Goal: Information Seeking & Learning: Find specific page/section

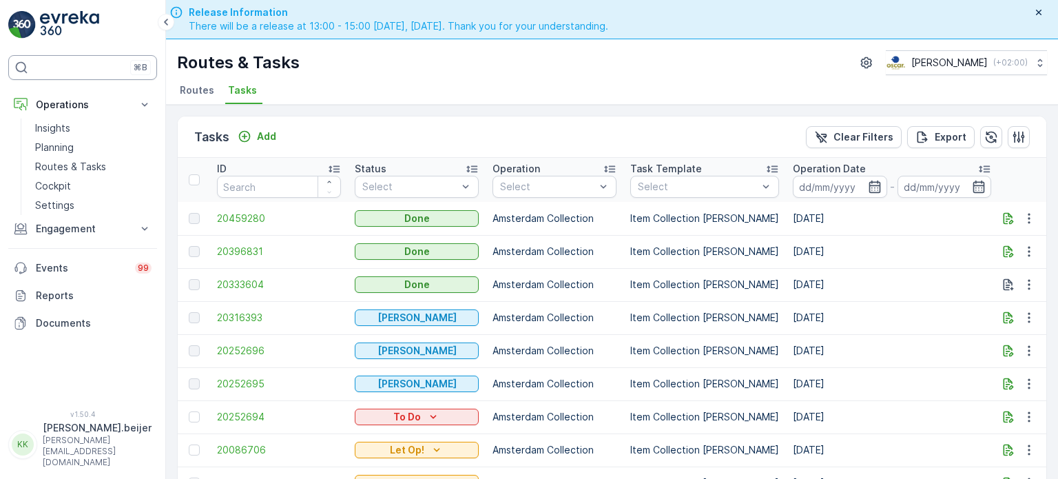
click at [193, 83] on span "Routes" at bounding box center [197, 90] width 34 height 14
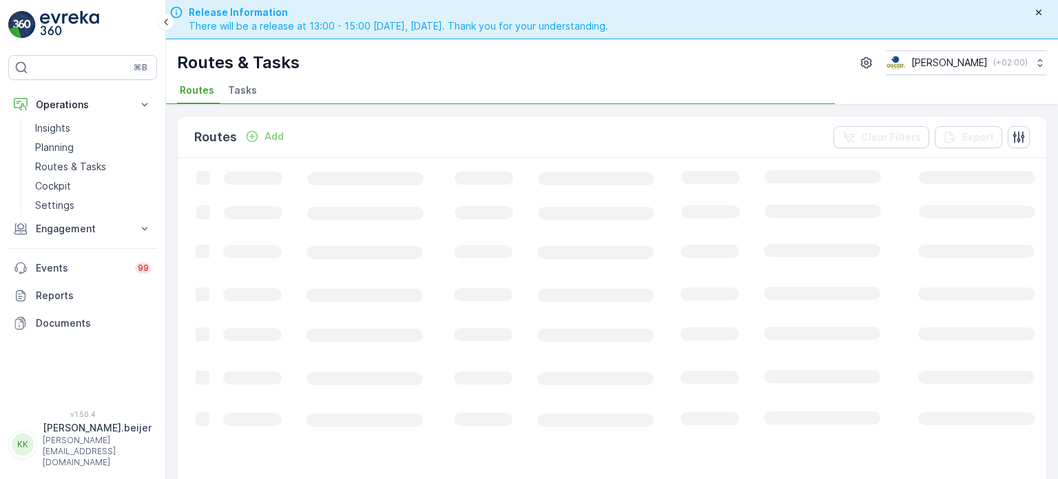
scroll to position [39, 0]
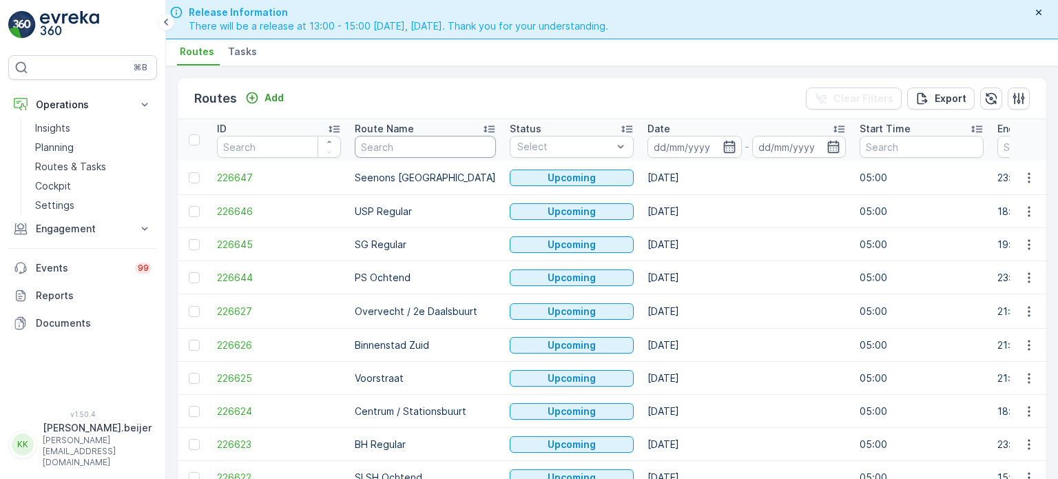
click at [397, 143] on input "text" at bounding box center [425, 147] width 141 height 22
type input "frans"
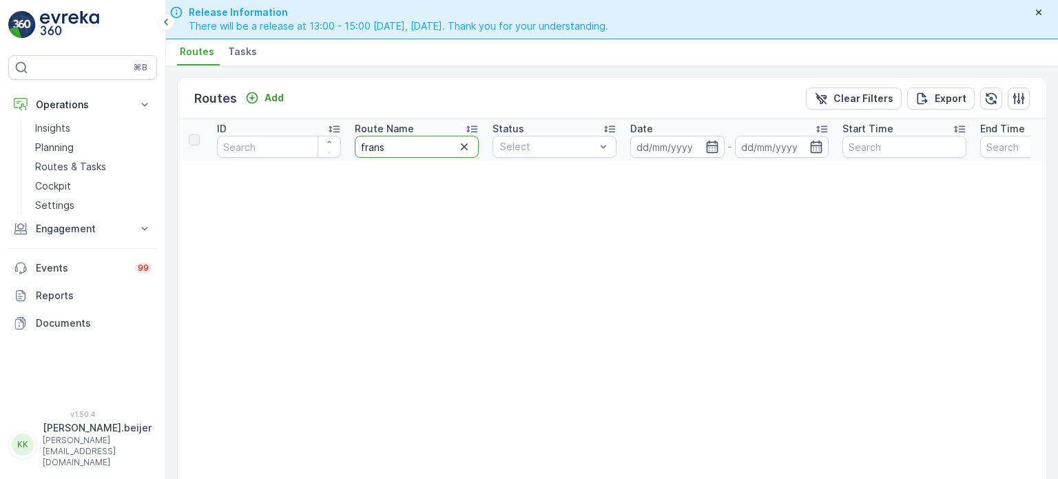
drag, startPoint x: 400, startPoint y: 134, endPoint x: 380, endPoint y: 146, distance: 23.5
click at [380, 146] on div "frans" at bounding box center [417, 147] width 124 height 22
click at [380, 146] on input "frans" at bounding box center [417, 147] width 124 height 22
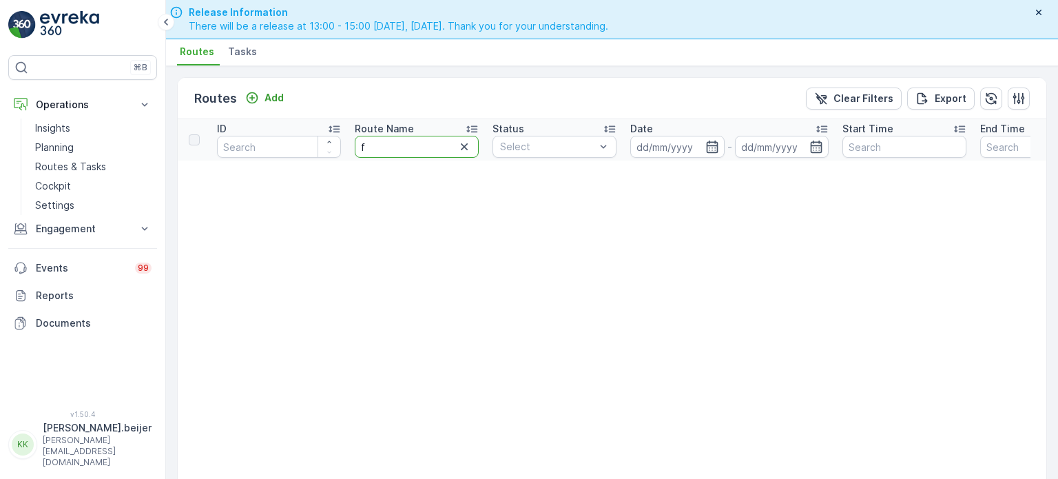
type input "fh"
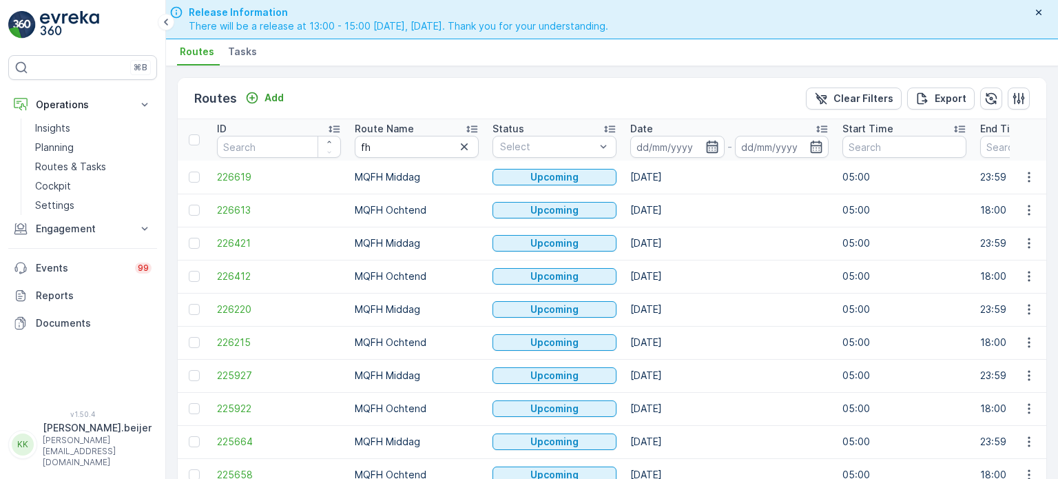
click at [710, 146] on icon "button" at bounding box center [712, 147] width 14 height 14
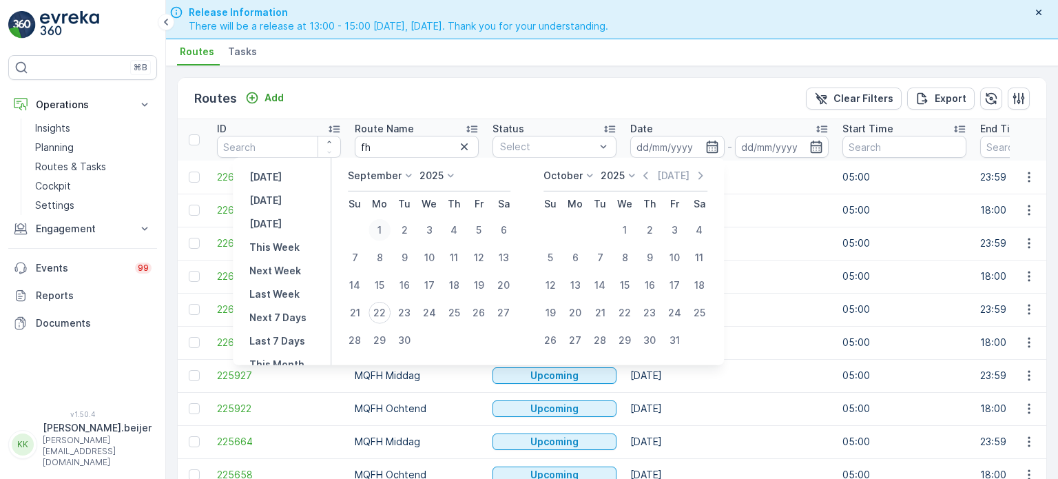
click at [386, 227] on div "1" at bounding box center [379, 230] width 22 height 22
type input "[DATE]"
click at [711, 148] on icon "button" at bounding box center [712, 147] width 14 height 14
type input "[DATE]"
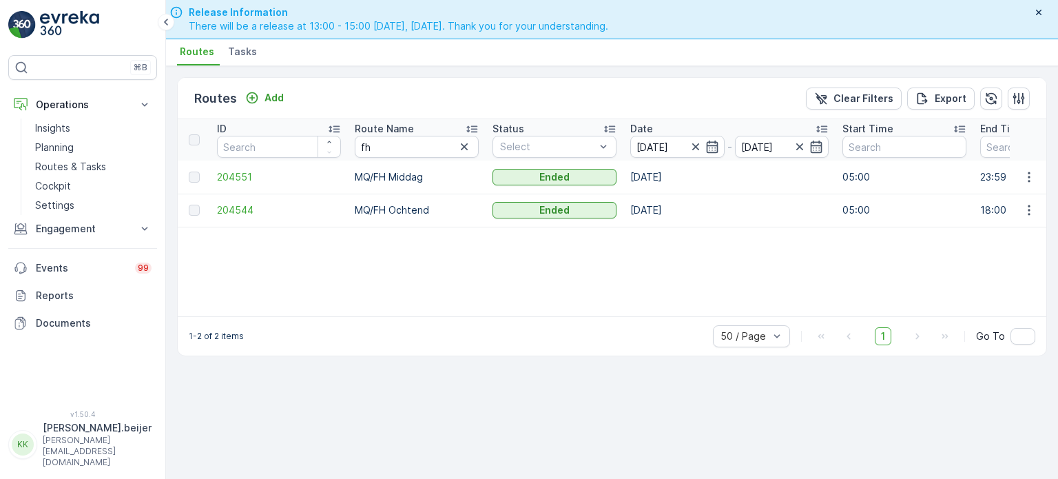
click at [811, 148] on icon "button" at bounding box center [817, 146] width 12 height 12
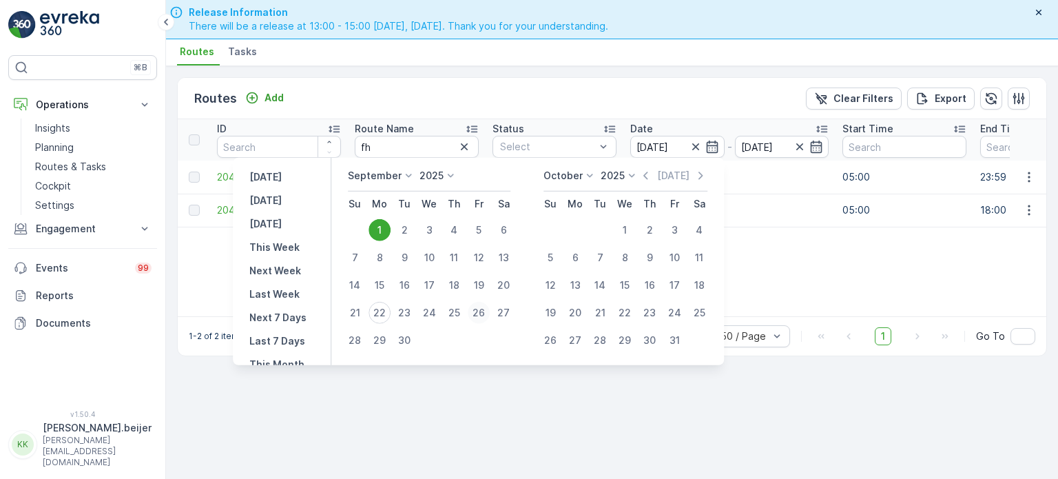
click at [482, 306] on div "26" at bounding box center [479, 313] width 22 height 22
type input "[DATE]"
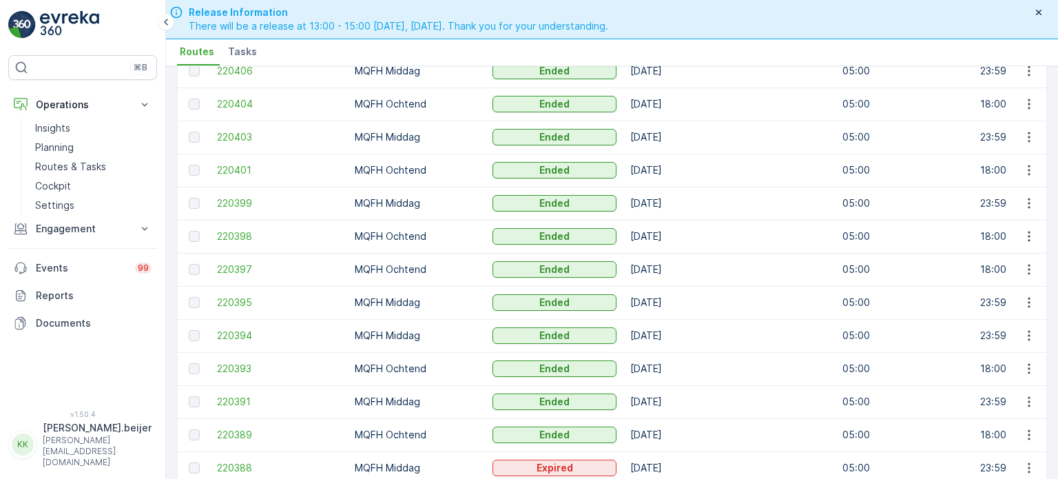
scroll to position [1390, 0]
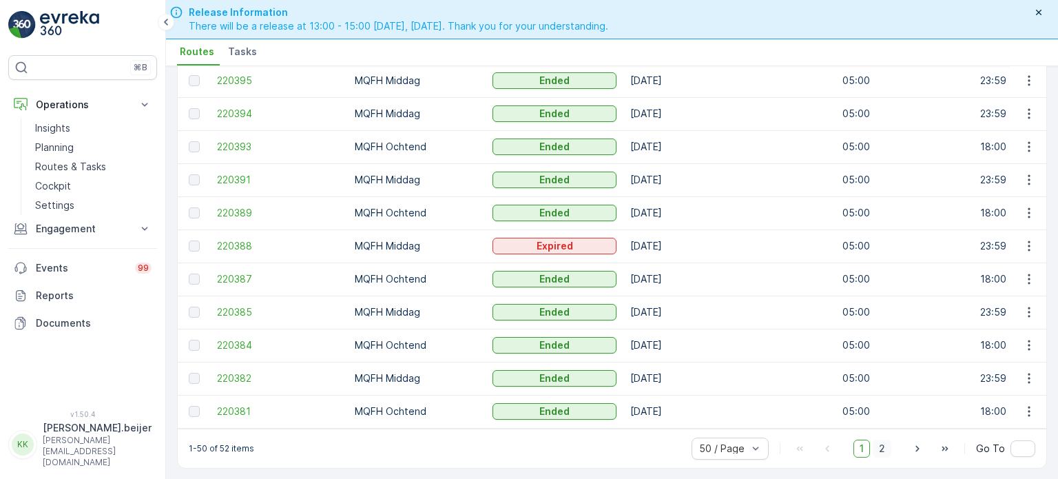
click at [885, 448] on span "2" at bounding box center [882, 448] width 19 height 18
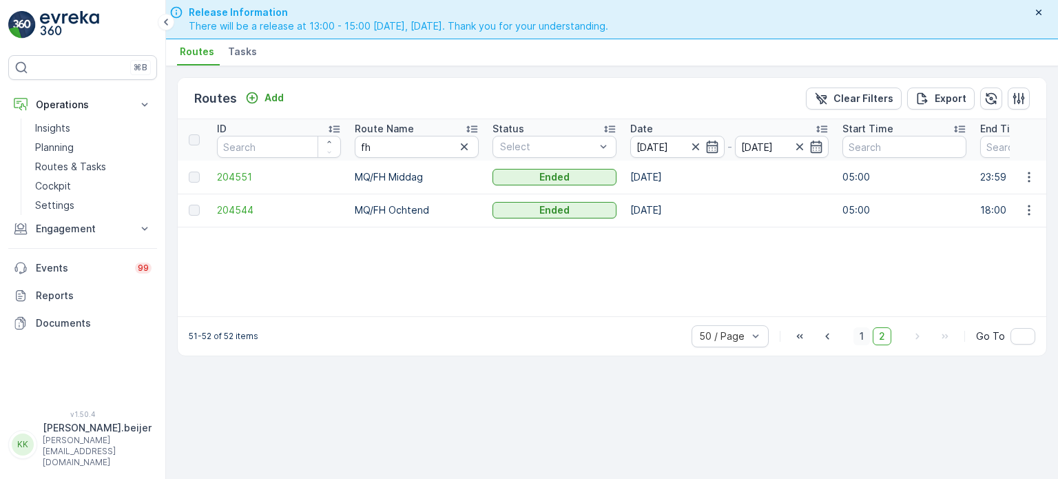
click at [864, 335] on span "1" at bounding box center [861, 336] width 17 height 18
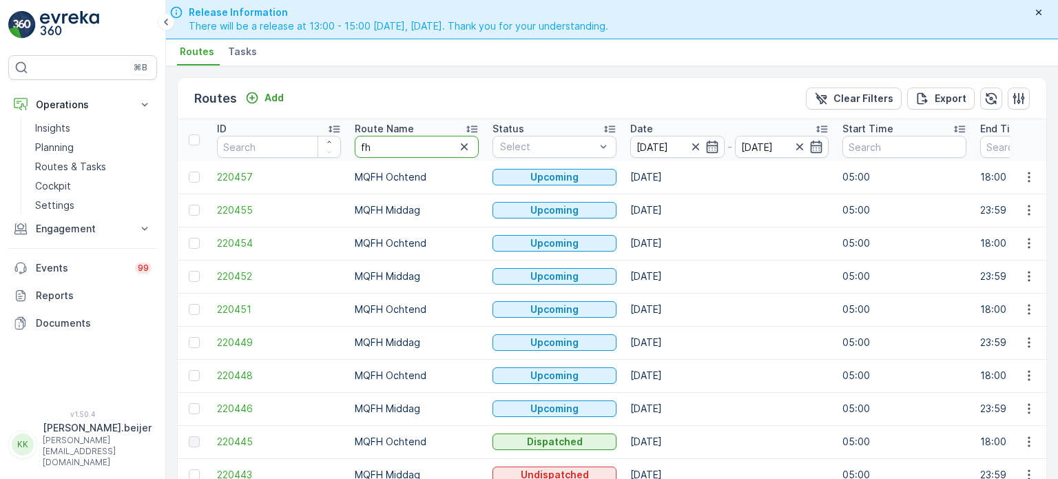
click at [404, 150] on input "fh" at bounding box center [417, 147] width 124 height 22
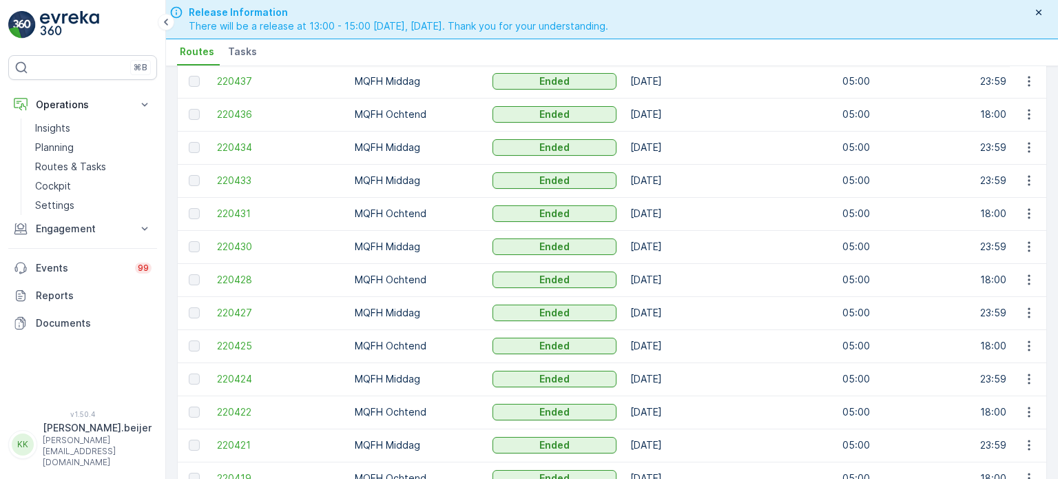
scroll to position [526, 0]
click at [452, 305] on p "MQFH Middag" at bounding box center [417, 312] width 124 height 14
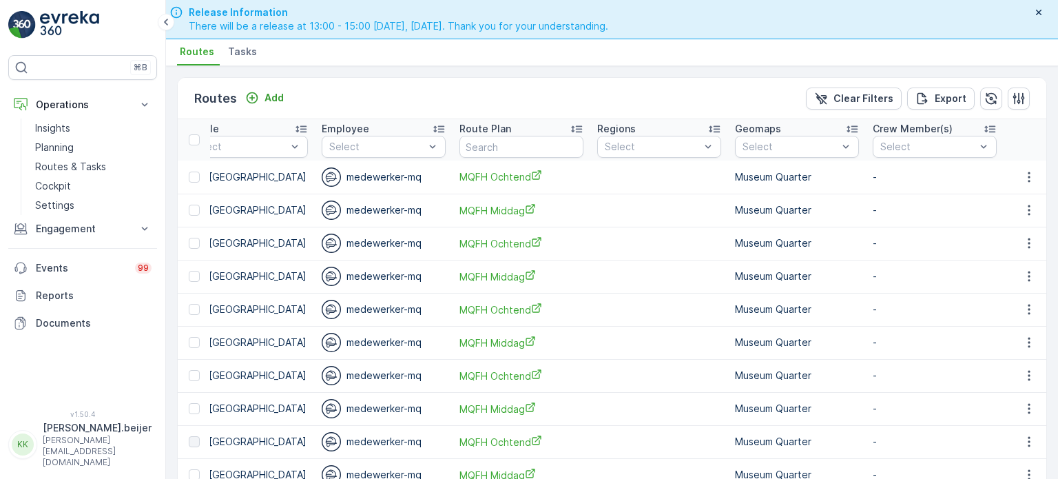
scroll to position [0, 1348]
click at [246, 54] on span "Tasks" at bounding box center [242, 52] width 29 height 14
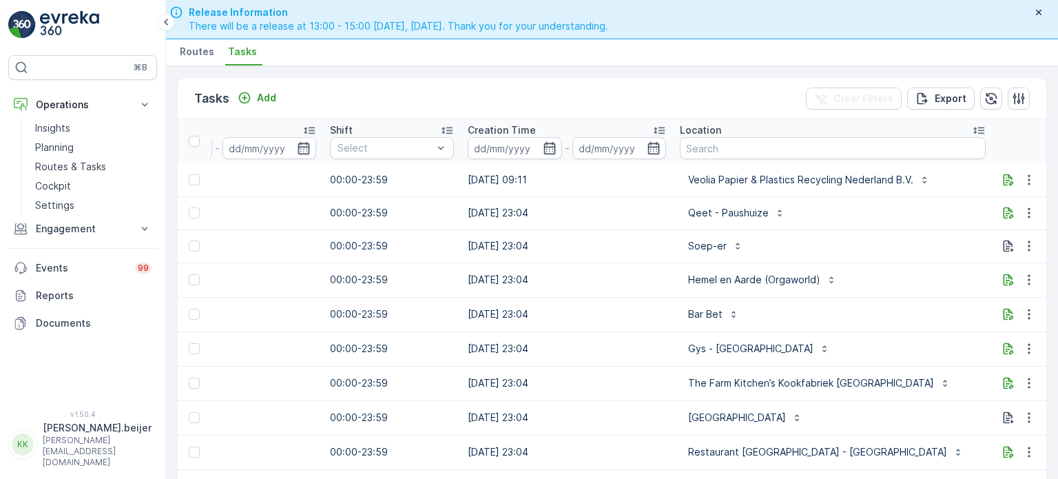
scroll to position [0, 931]
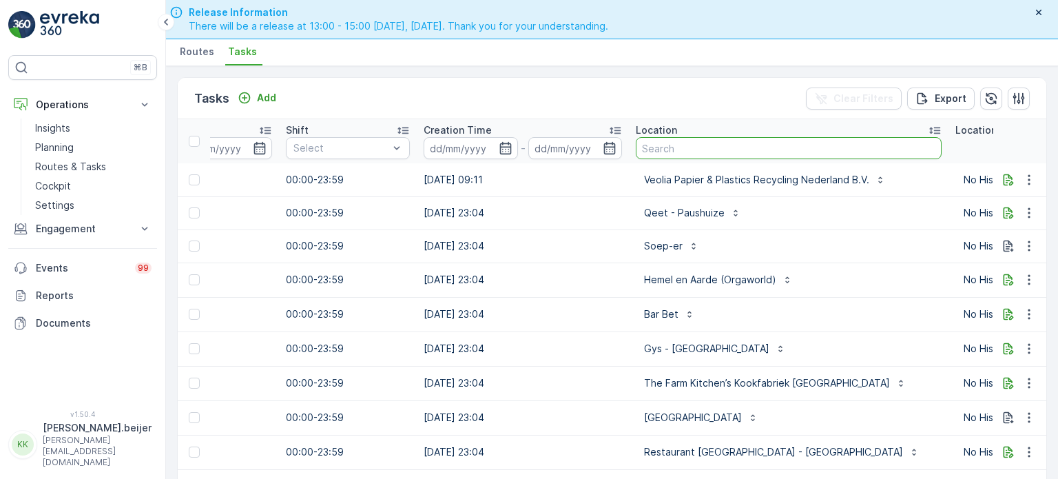
click at [674, 153] on input "text" at bounding box center [789, 148] width 306 height 22
type input "dign"
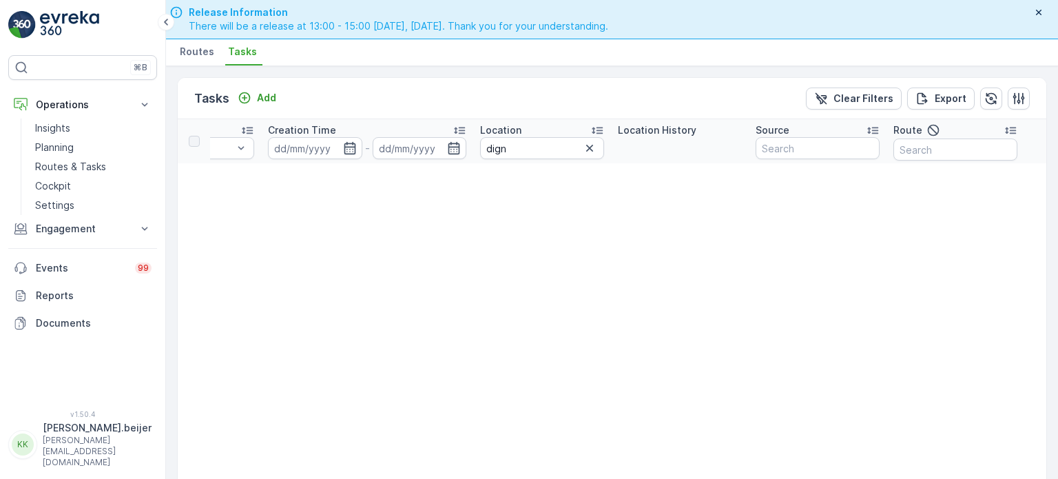
scroll to position [0, 1063]
click at [508, 151] on input "dign" at bounding box center [541, 148] width 124 height 22
type input "d"
type input "dig"
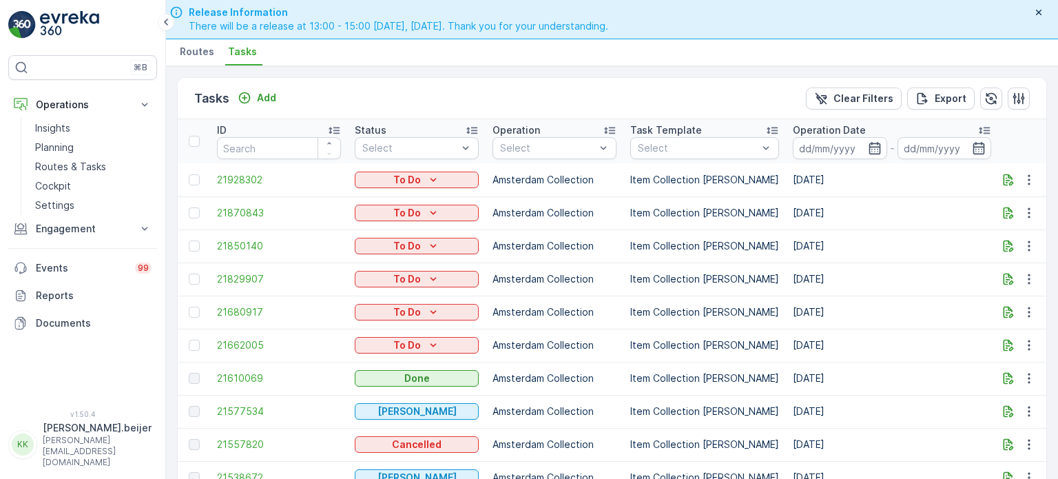
click at [196, 60] on li "Routes" at bounding box center [198, 53] width 43 height 23
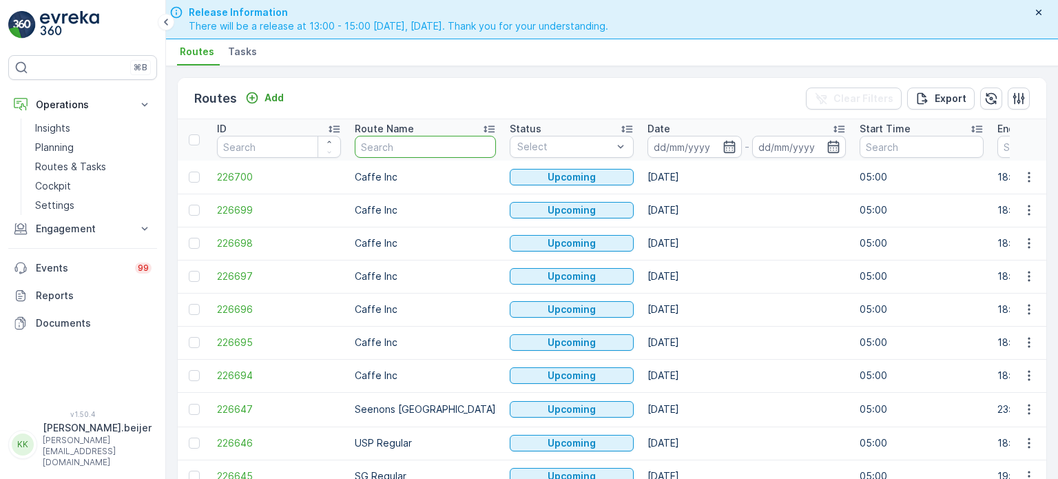
click at [391, 145] on input "text" at bounding box center [425, 147] width 141 height 22
type input "sl"
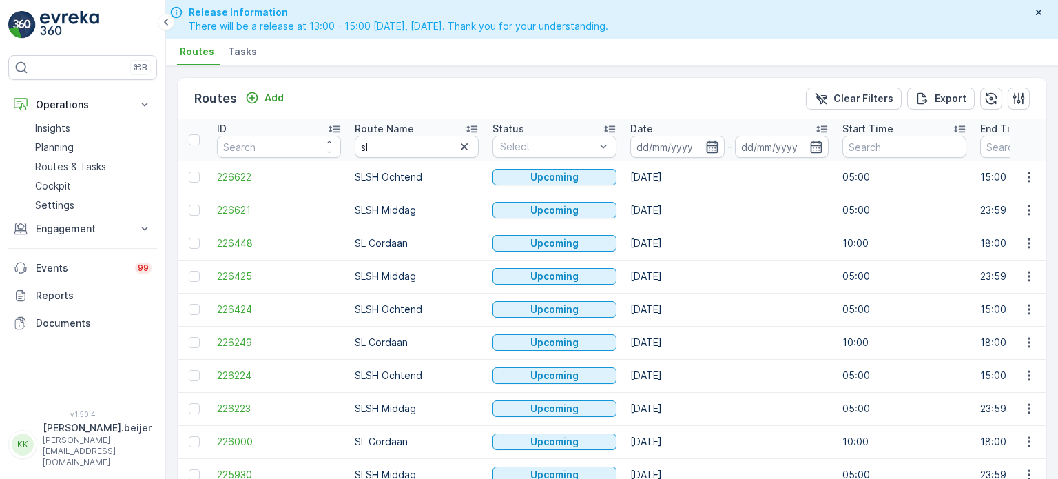
click at [712, 144] on icon "button" at bounding box center [712, 146] width 12 height 12
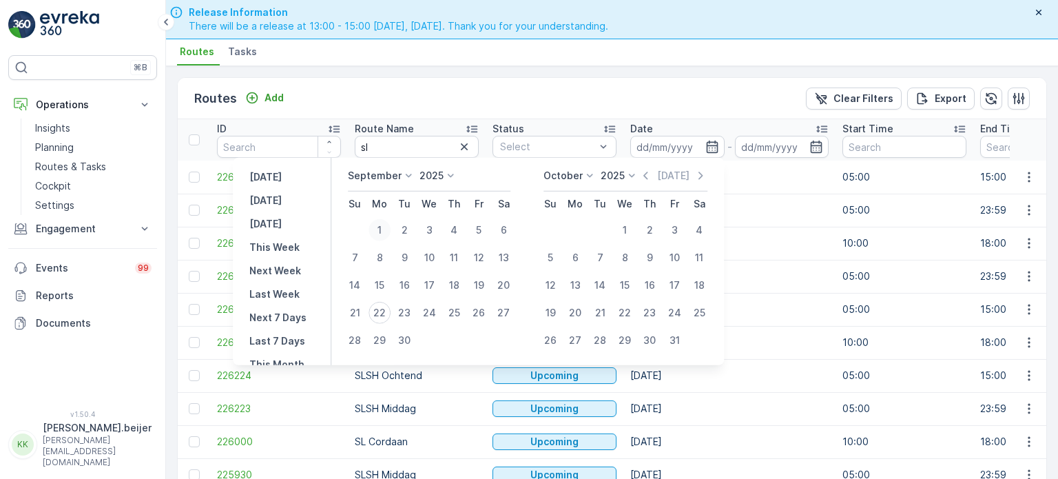
click at [386, 230] on div "1" at bounding box center [379, 230] width 22 height 22
type input "[DATE]"
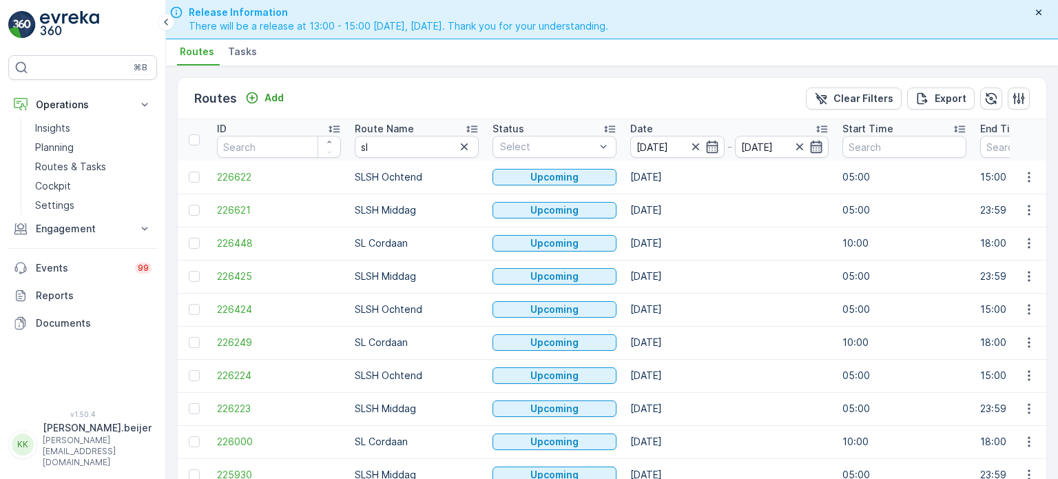
click at [811, 143] on icon "button" at bounding box center [817, 146] width 12 height 12
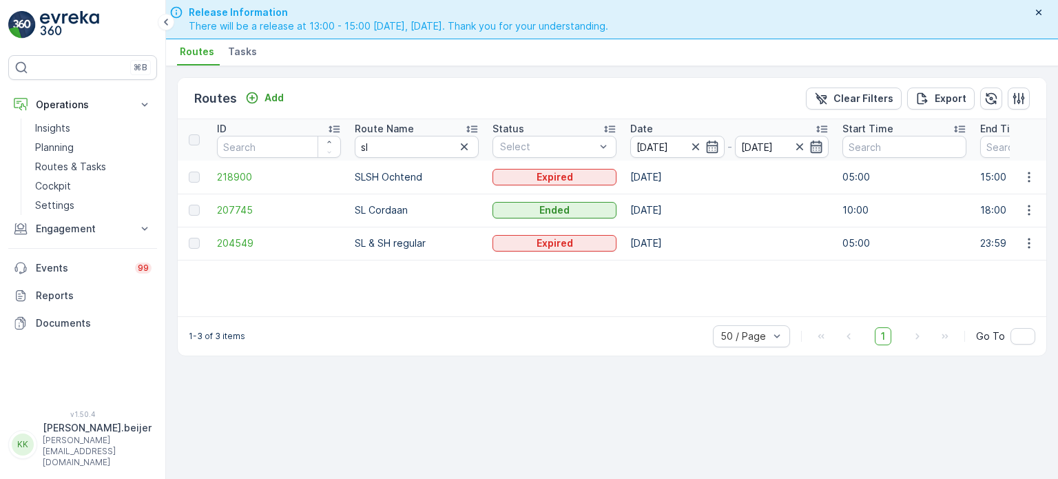
click at [810, 140] on icon "button" at bounding box center [816, 147] width 14 height 14
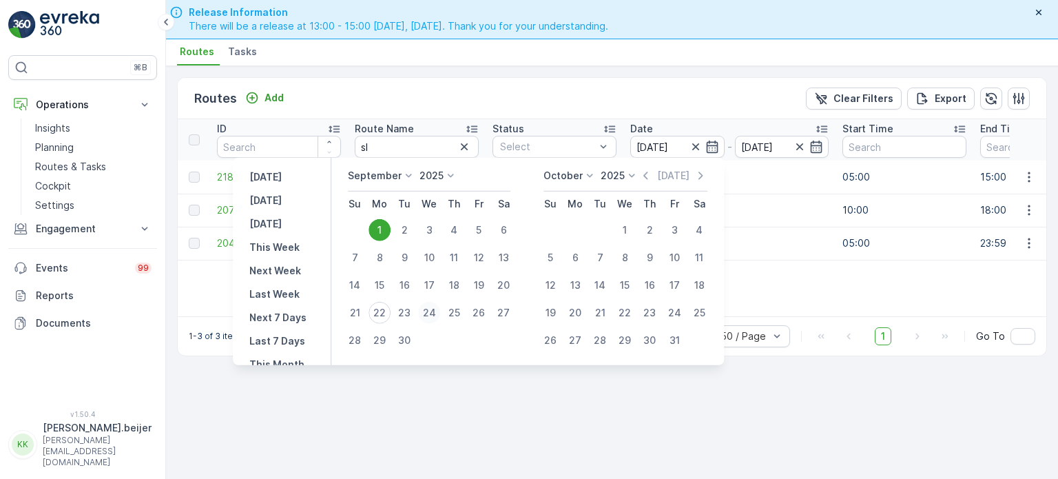
click at [423, 313] on div "24" at bounding box center [429, 313] width 22 height 22
type input "[DATE]"
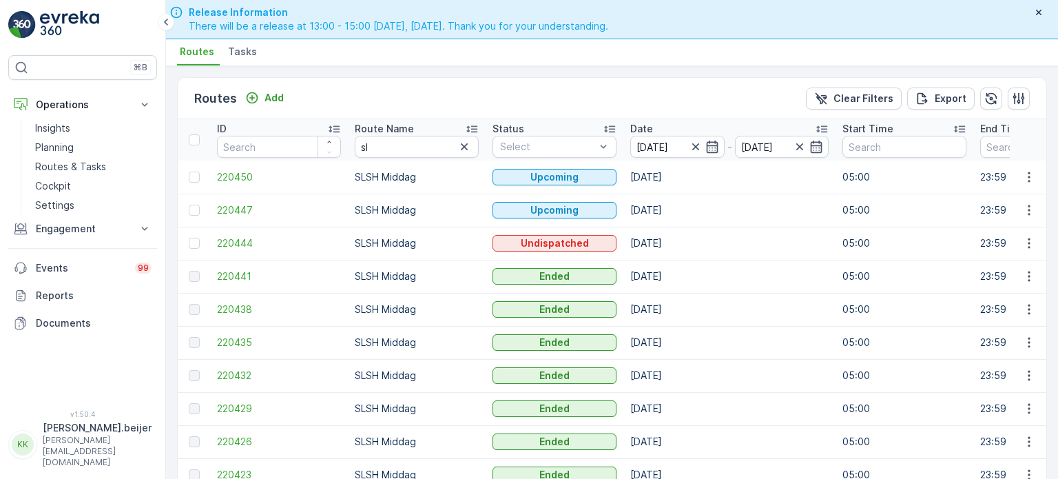
click at [232, 45] on span "Tasks" at bounding box center [242, 52] width 29 height 14
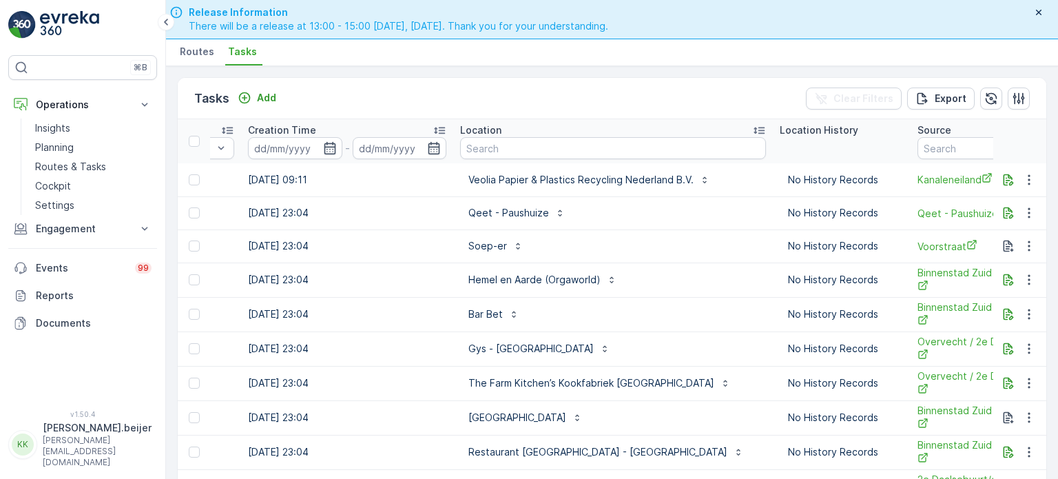
scroll to position [0, 1107]
click at [486, 144] on input "text" at bounding box center [612, 148] width 306 height 22
type input "ijver"
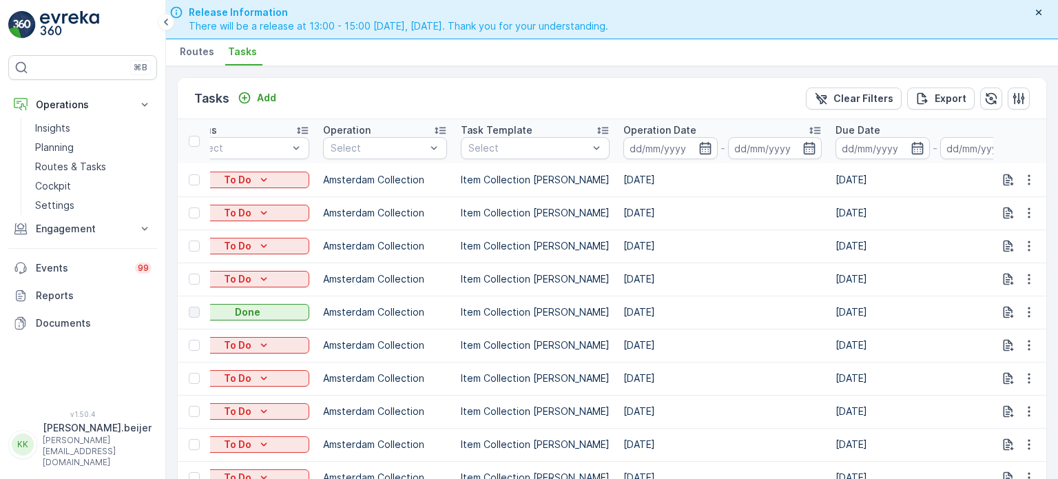
click at [808, 128] on icon at bounding box center [815, 130] width 14 height 14
click at [808, 131] on icon at bounding box center [815, 130] width 14 height 14
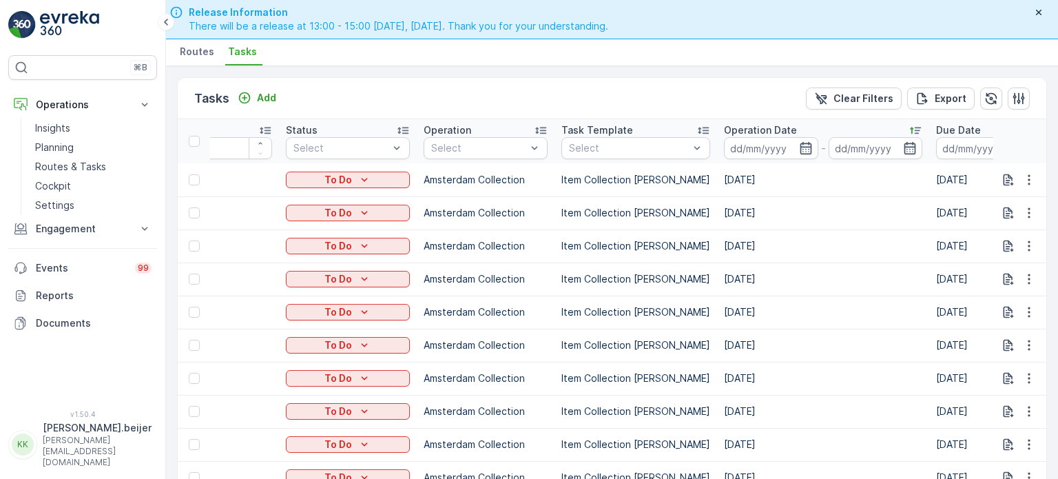
click at [198, 48] on span "Routes" at bounding box center [197, 52] width 34 height 14
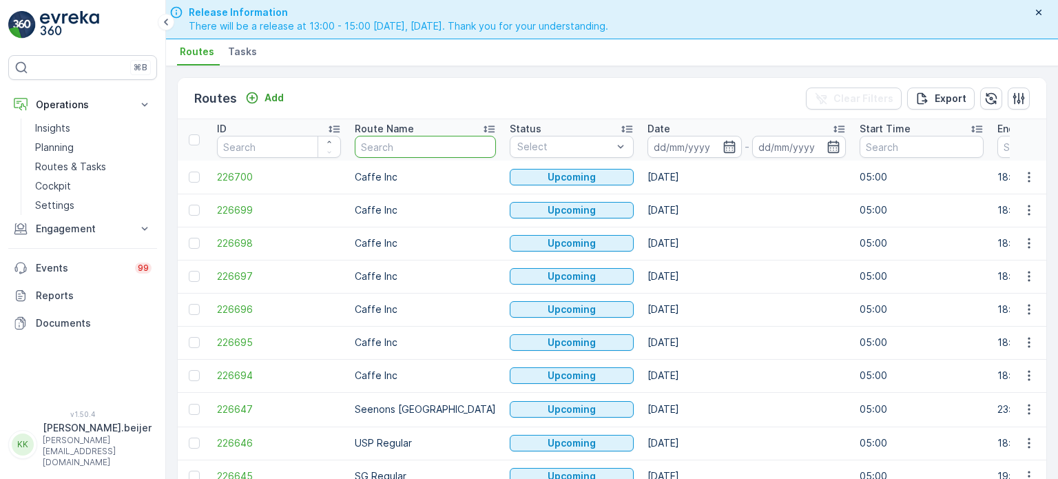
click at [392, 149] on input "text" at bounding box center [425, 147] width 141 height 22
type input "ndsm"
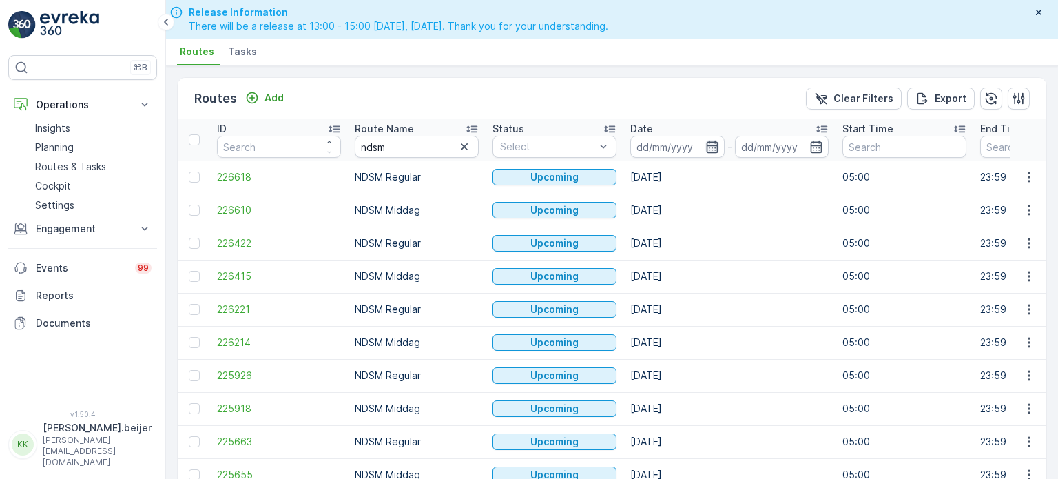
click at [711, 150] on icon "button" at bounding box center [712, 147] width 14 height 14
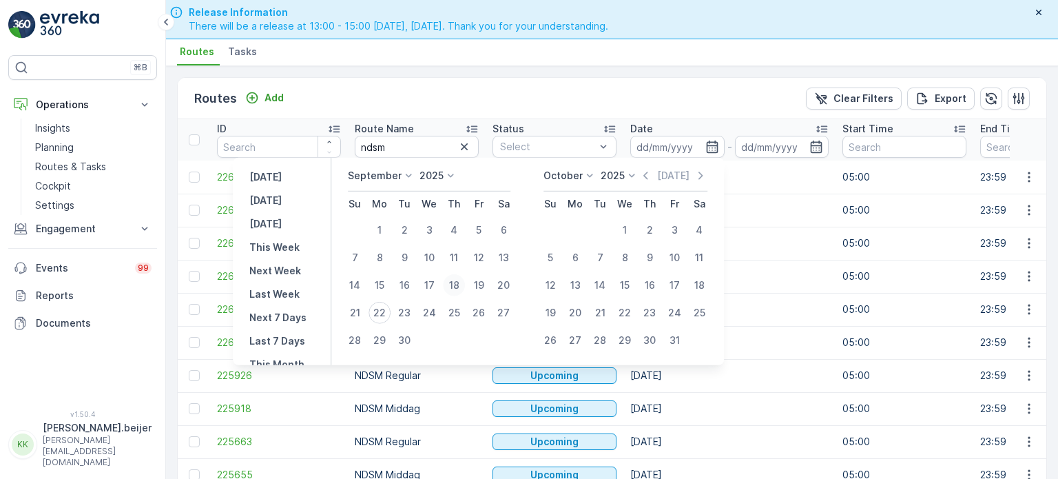
click at [463, 283] on div "18" at bounding box center [454, 285] width 22 height 22
type input "[DATE]"
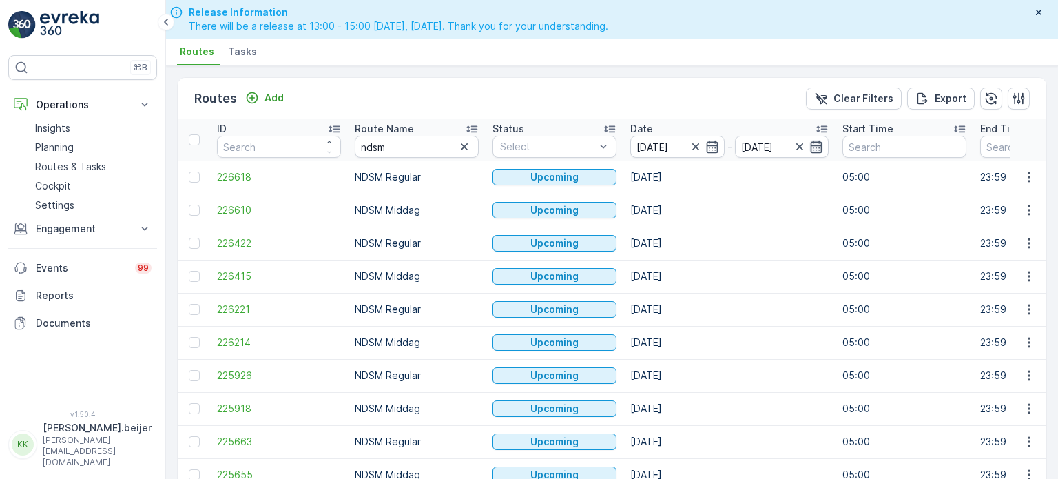
click at [821, 145] on icon "button" at bounding box center [817, 146] width 12 height 12
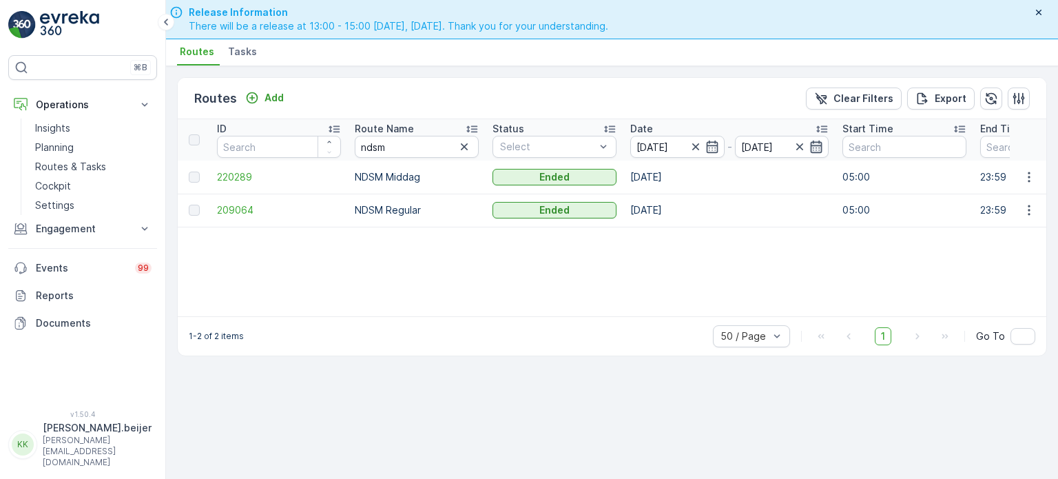
click at [813, 150] on icon "button" at bounding box center [816, 147] width 14 height 14
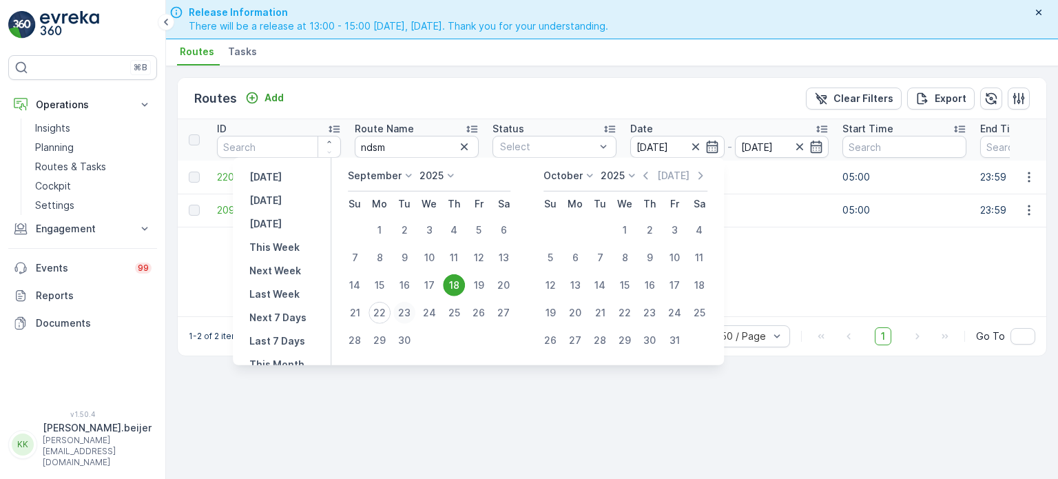
click at [406, 311] on div "23" at bounding box center [404, 313] width 22 height 22
type input "[DATE]"
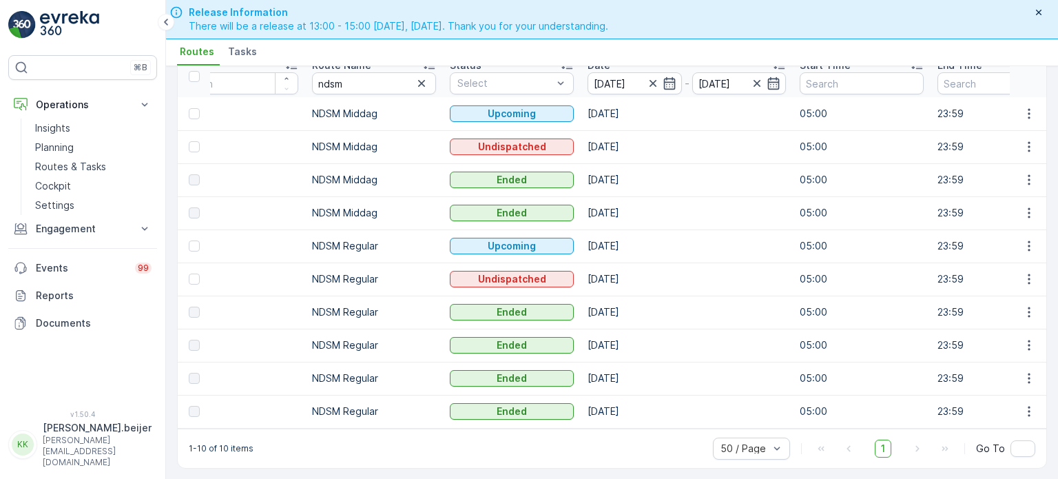
scroll to position [0, 19]
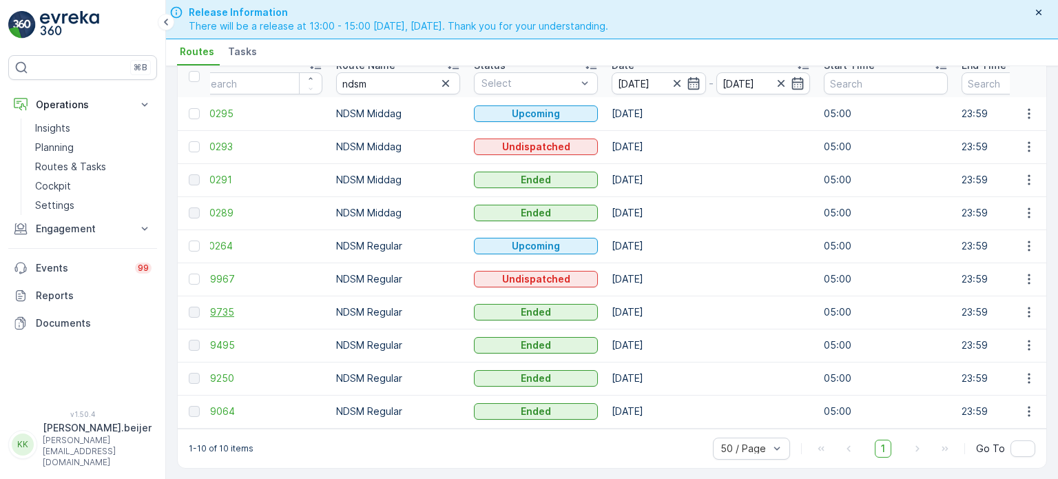
click at [224, 306] on span "209735" at bounding box center [260, 312] width 124 height 14
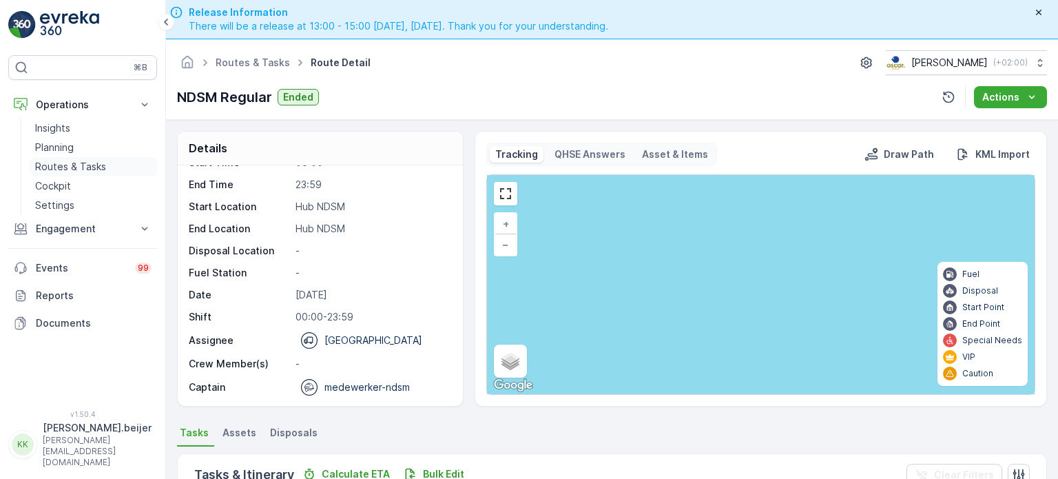
click at [85, 165] on p "Routes & Tasks" at bounding box center [70, 167] width 71 height 14
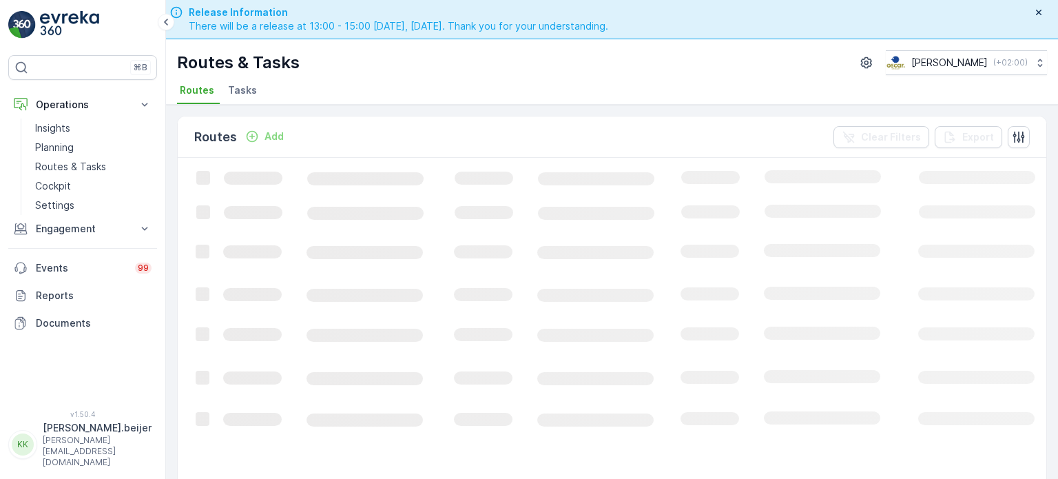
click at [243, 90] on span "Tasks" at bounding box center [242, 90] width 29 height 14
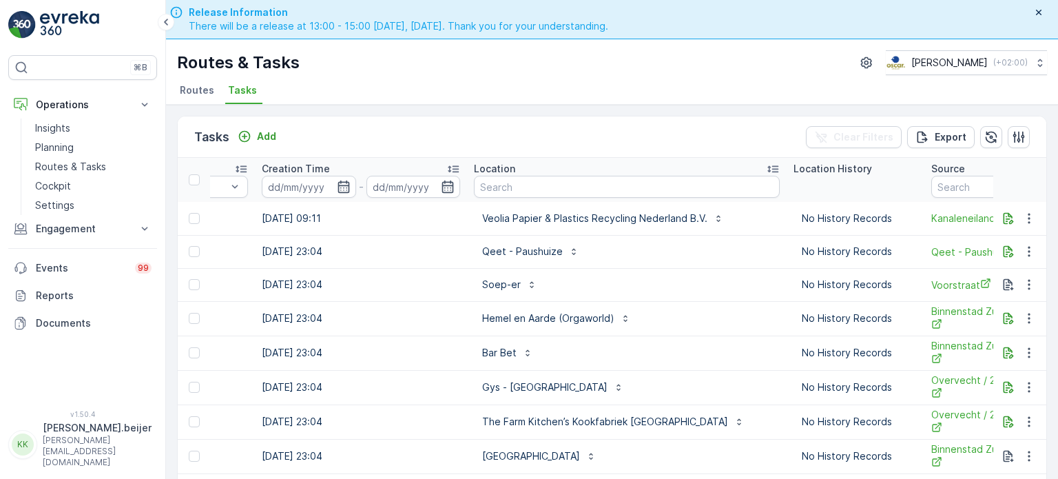
scroll to position [0, 1092]
click at [486, 186] on input "text" at bounding box center [627, 187] width 306 height 22
type input "ijver"
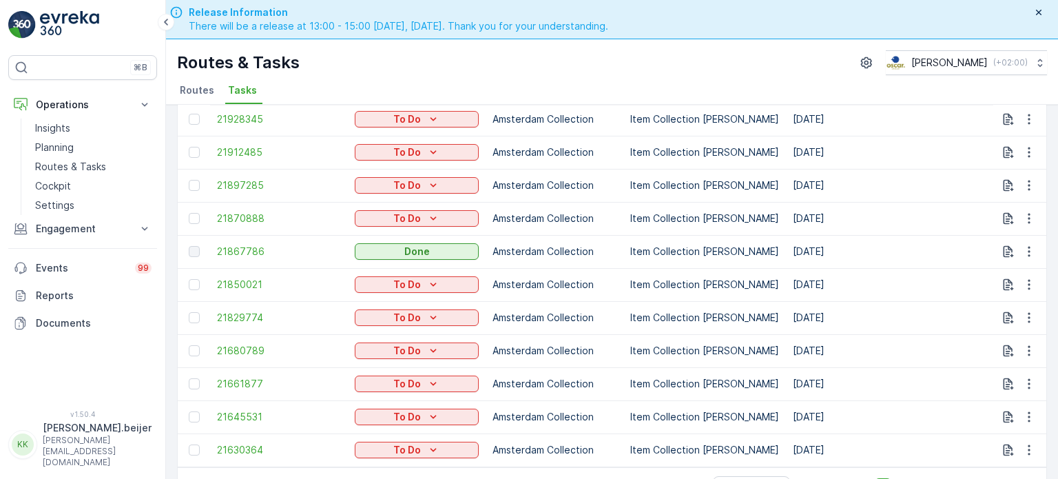
scroll to position [104, 0]
click at [240, 446] on span "21630364" at bounding box center [279, 450] width 124 height 14
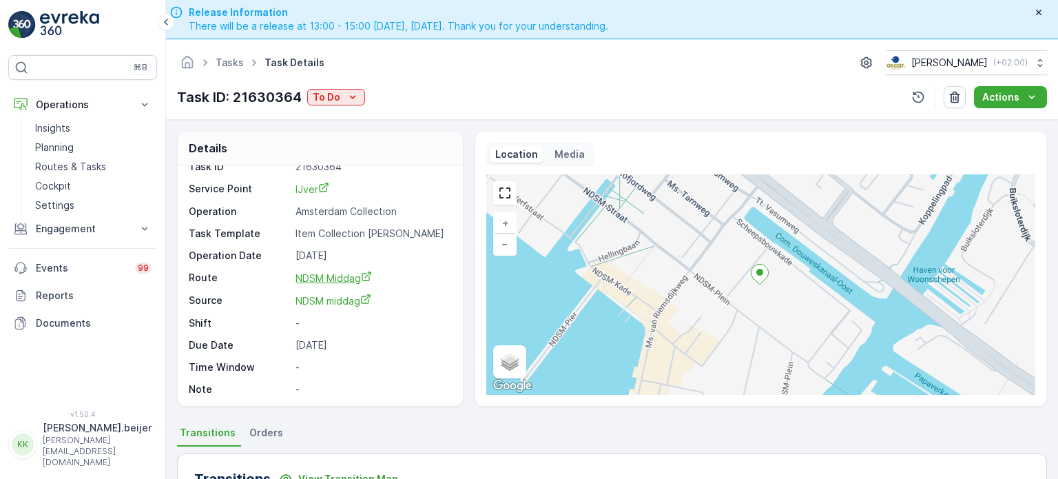
click at [336, 280] on span "NDSM Middag" at bounding box center [333, 278] width 76 height 12
click at [225, 56] on link "Tasks" at bounding box center [230, 62] width 28 height 12
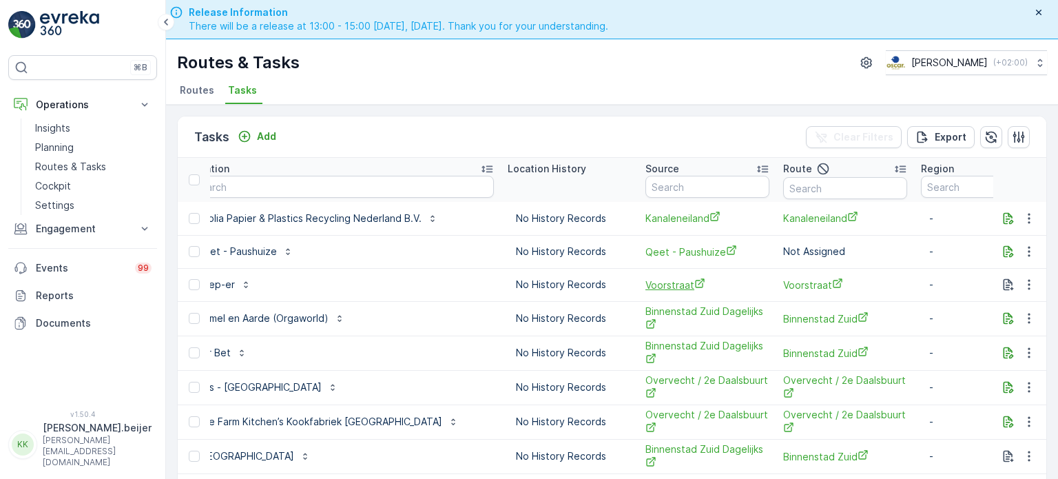
scroll to position [0, 1257]
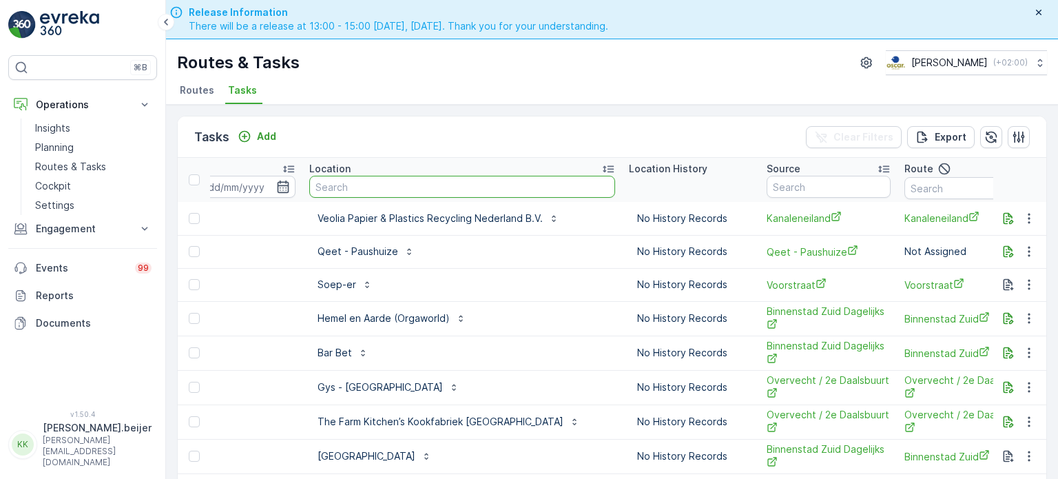
click at [311, 194] on input "text" at bounding box center [462, 187] width 306 height 22
type input "ijver"
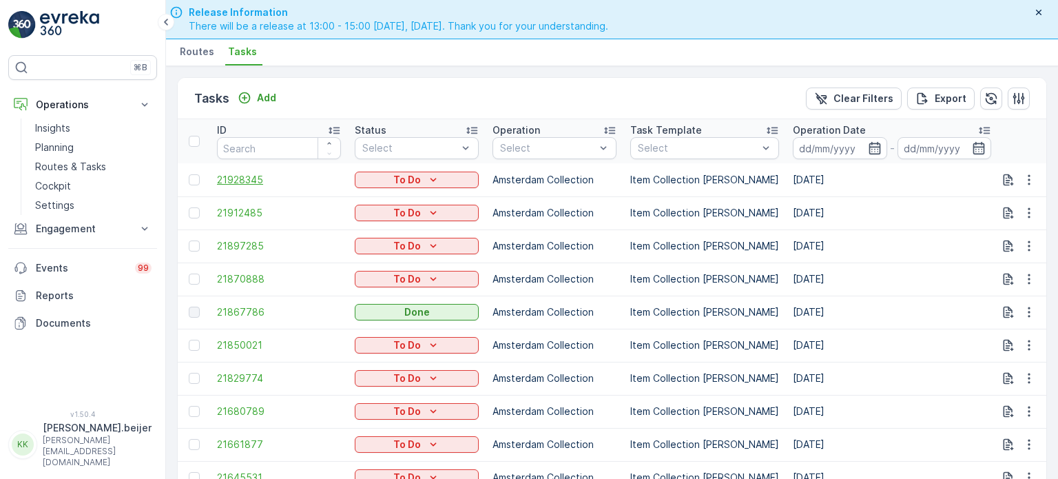
click at [233, 180] on span "21928345" at bounding box center [279, 180] width 124 height 14
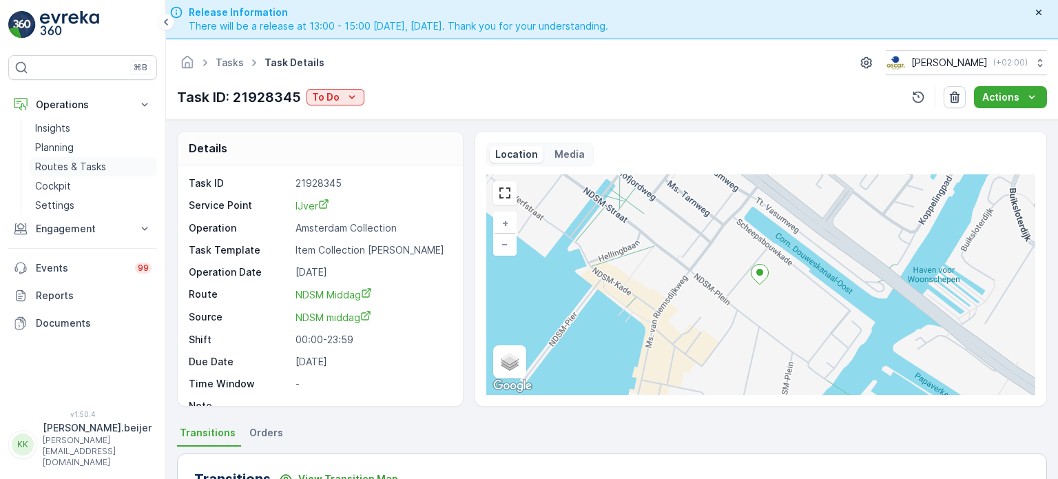
click at [81, 169] on p "Routes & Tasks" at bounding box center [70, 167] width 71 height 14
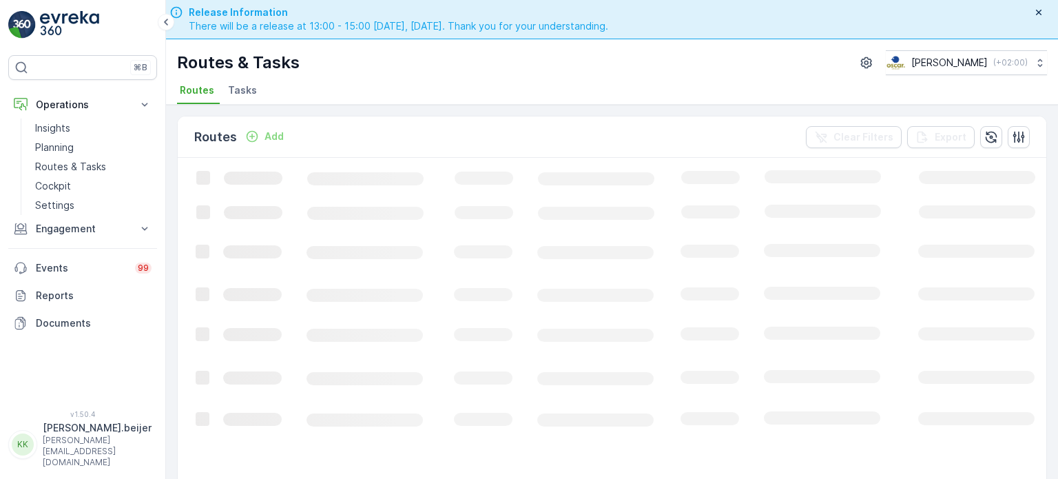
click at [234, 90] on span "Tasks" at bounding box center [242, 90] width 29 height 14
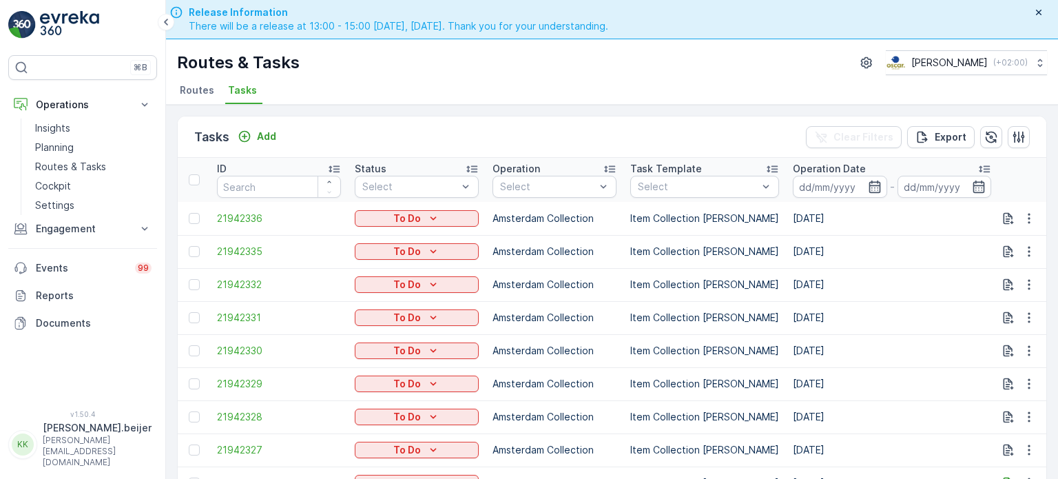
click at [194, 90] on span "Routes" at bounding box center [197, 90] width 34 height 14
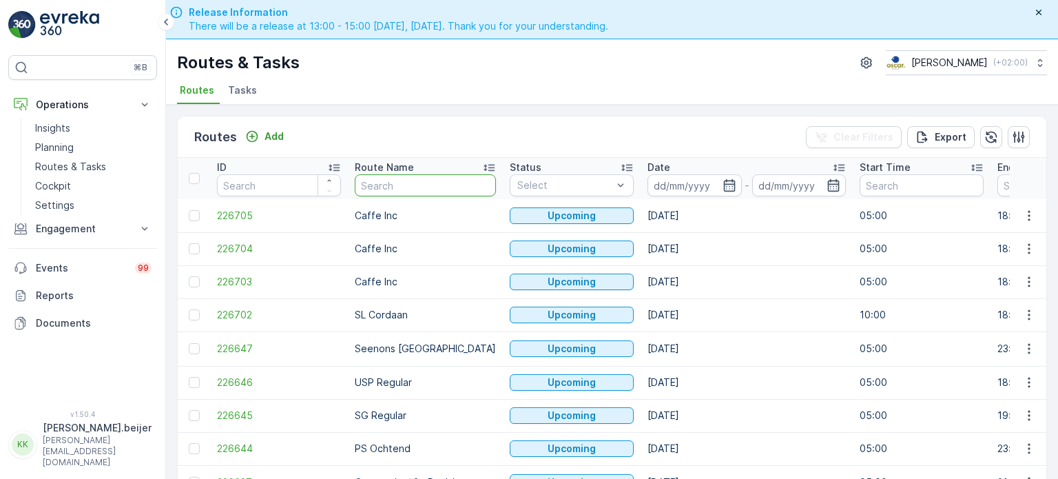
click at [400, 181] on input "text" at bounding box center [425, 185] width 141 height 22
type input "s"
type input "BH"
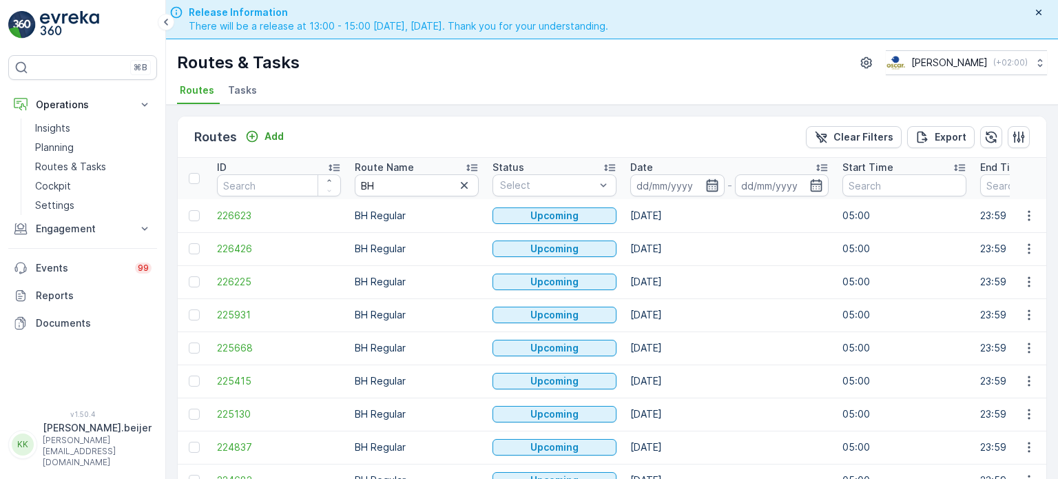
click at [710, 186] on icon "button" at bounding box center [712, 185] width 14 height 14
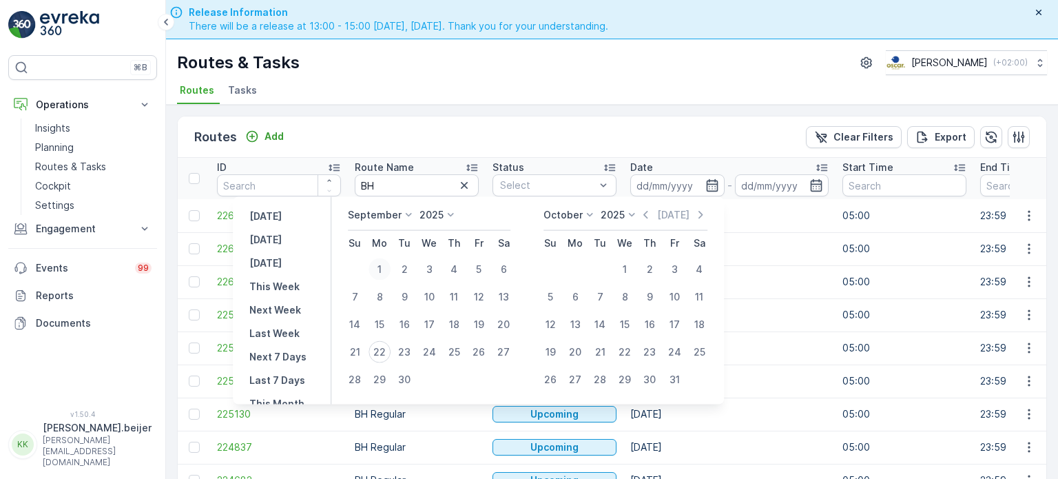
click at [383, 264] on div "1" at bounding box center [379, 269] width 22 height 22
type input "[DATE]"
click at [819, 179] on icon "button" at bounding box center [817, 185] width 12 height 12
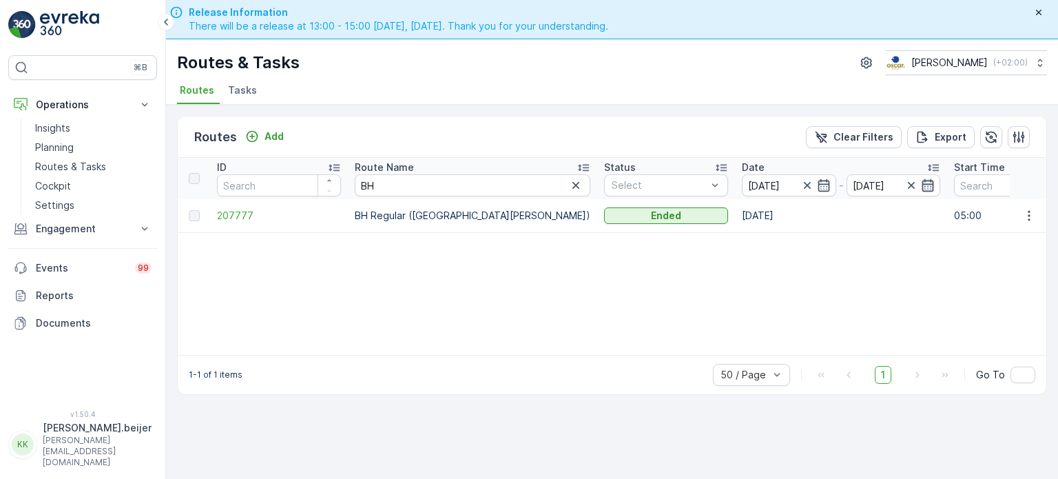
click at [921, 185] on icon "button" at bounding box center [928, 185] width 14 height 14
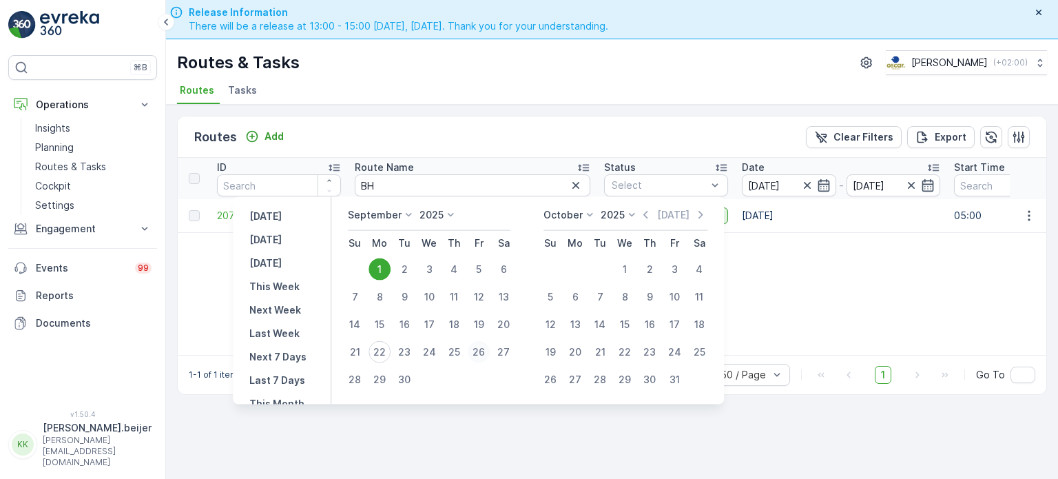
click at [477, 351] on div "26" at bounding box center [479, 352] width 22 height 22
type input "[DATE]"
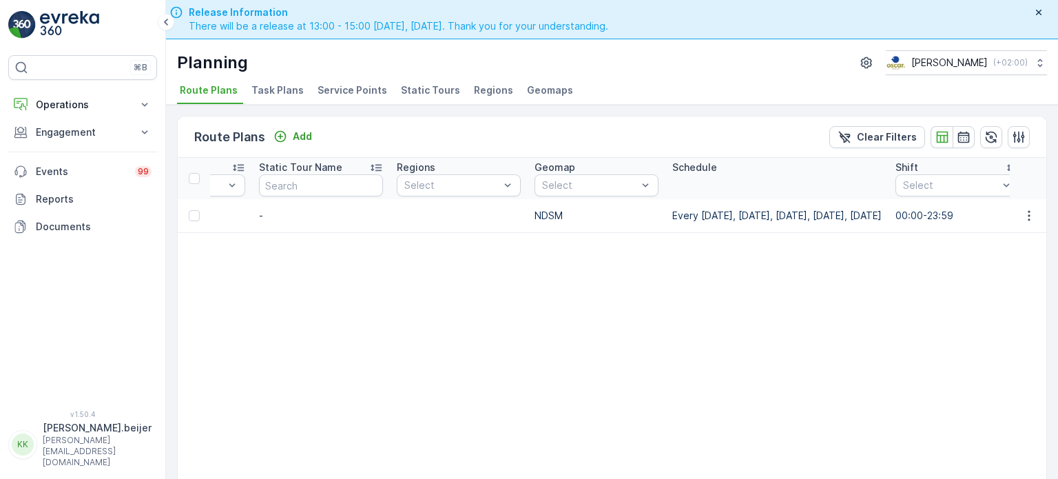
scroll to position [0, 685]
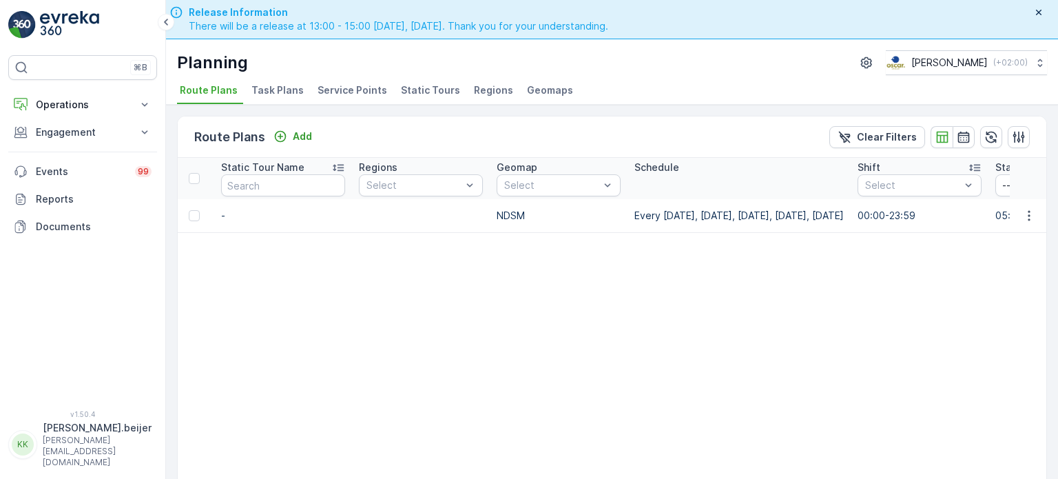
click at [736, 217] on p "Every [DATE], [DATE], [DATE], [DATE], [DATE]" at bounding box center [738, 216] width 209 height 14
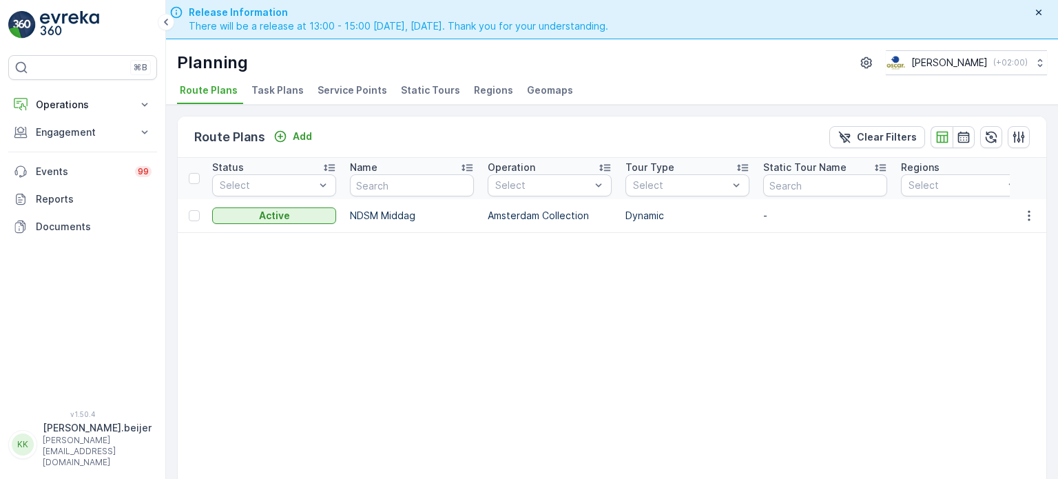
scroll to position [0, 0]
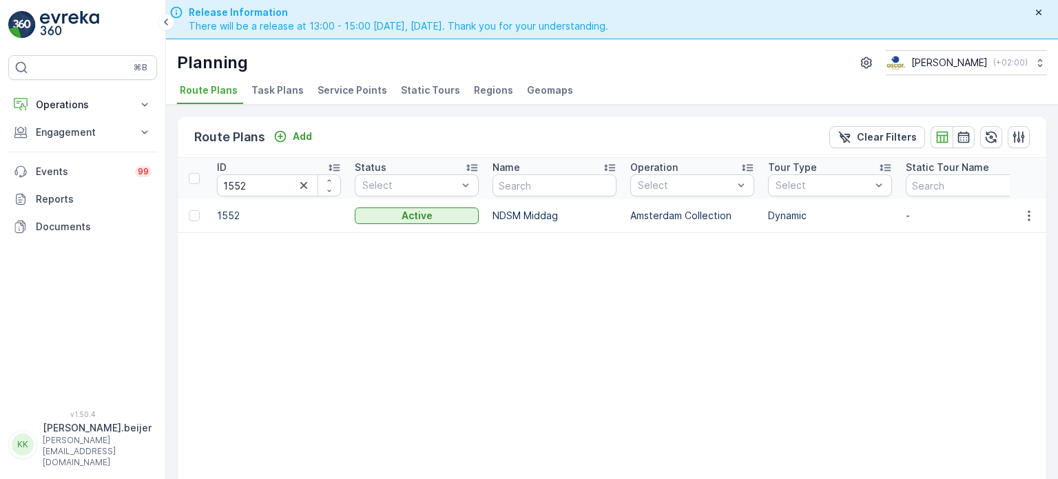
click at [213, 95] on span "Route Plans" at bounding box center [209, 90] width 58 height 14
